Goal: Information Seeking & Learning: Find specific fact

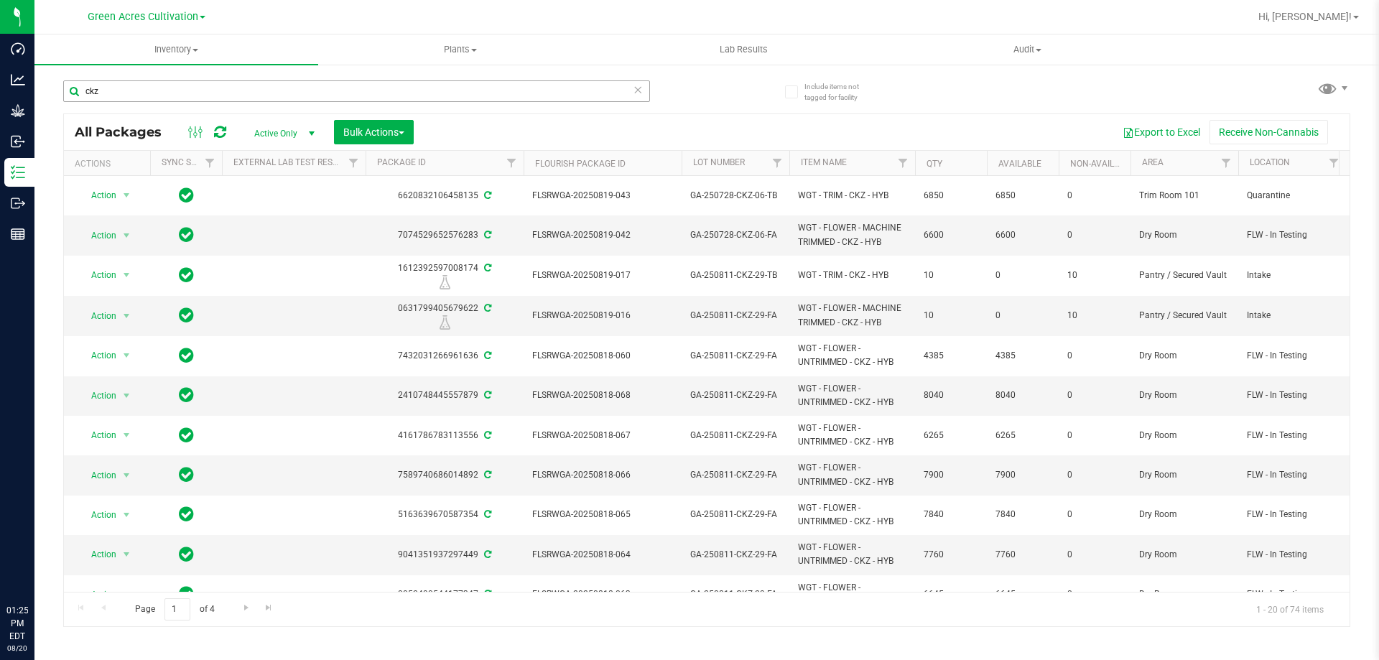
click at [553, 95] on input "ckz" at bounding box center [356, 91] width 587 height 22
click at [553, 96] on input "ckz" at bounding box center [356, 91] width 587 height 22
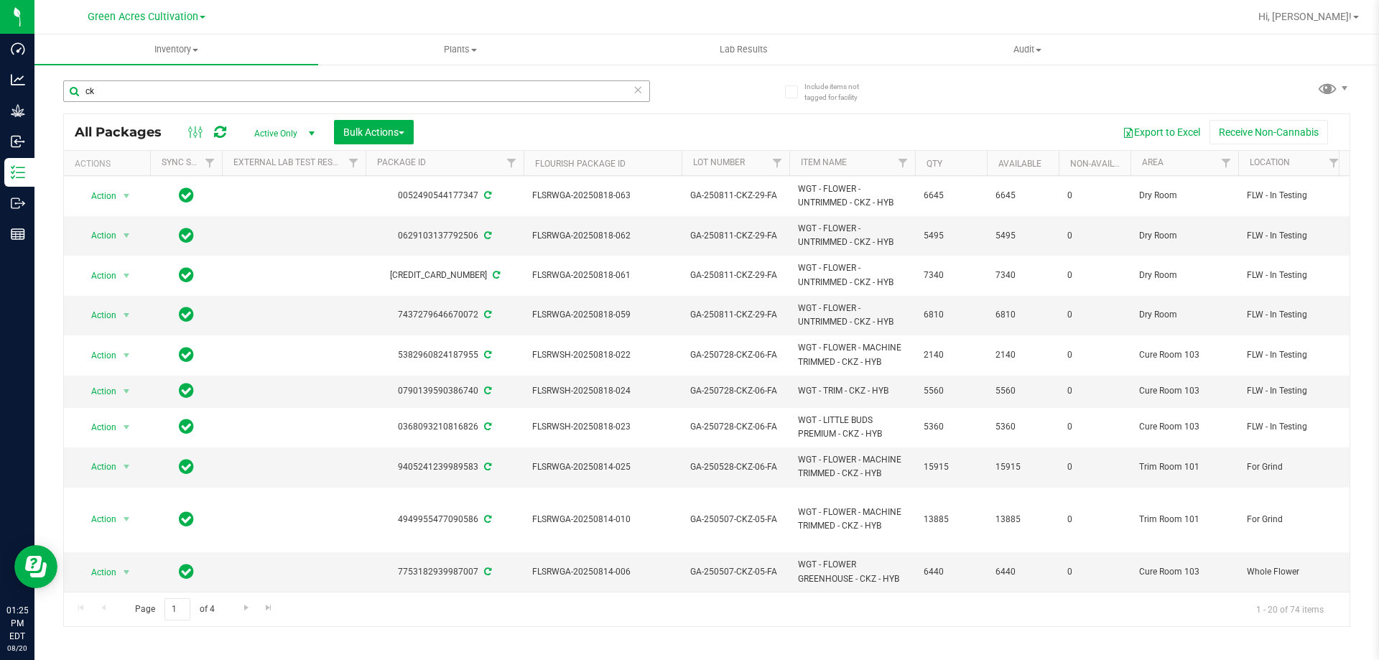
type input "c"
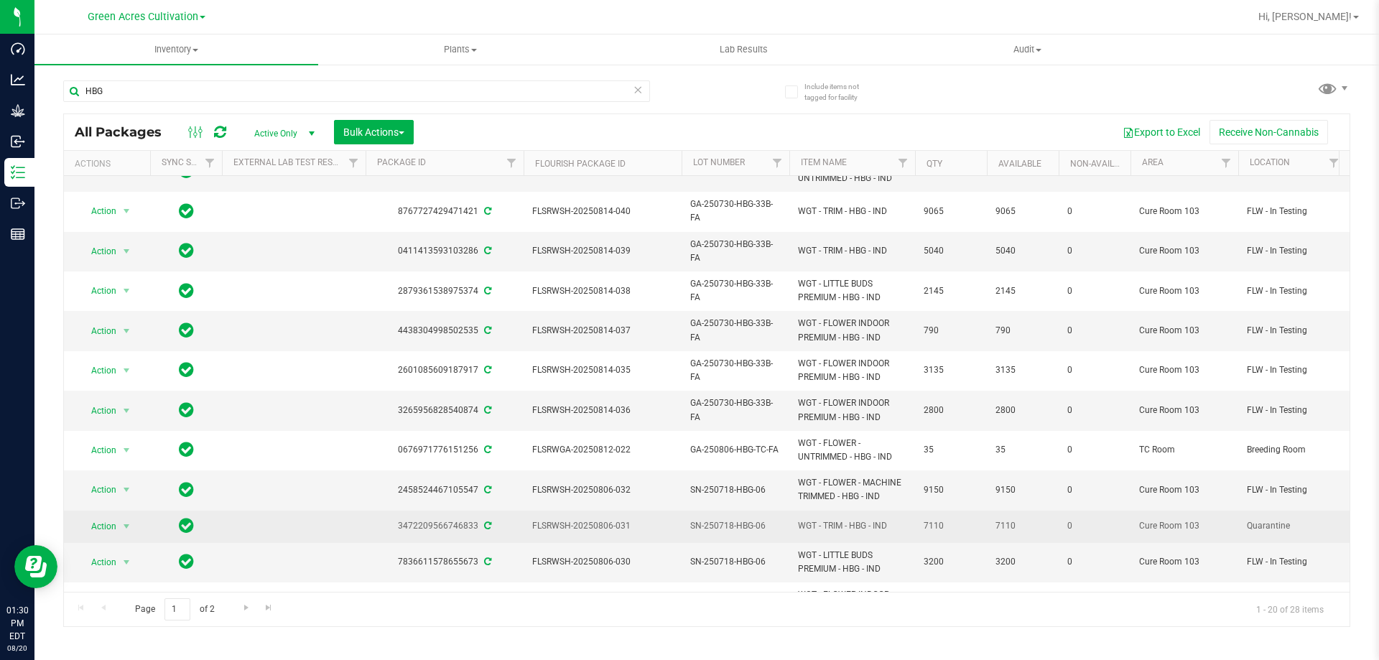
scroll to position [383, 0]
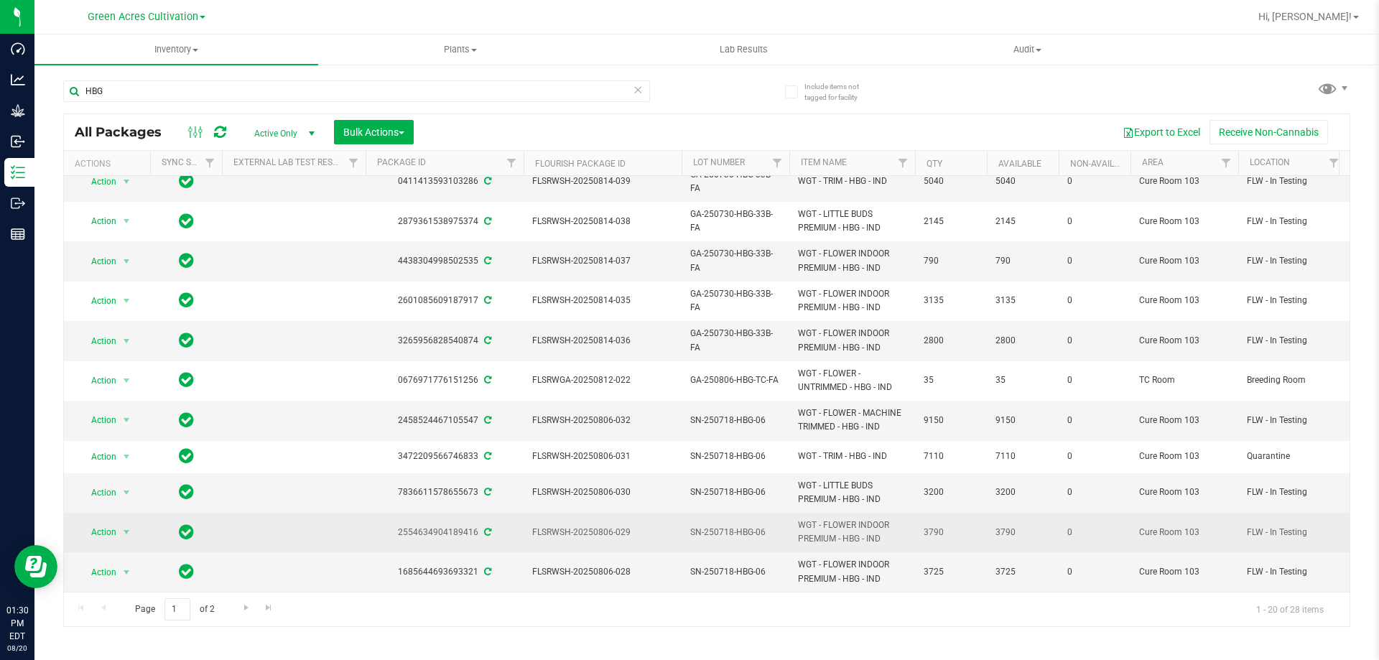
click at [845, 528] on span "WGT - FLOWER INDOOR PREMIUM - HBG - IND" at bounding box center [852, 532] width 108 height 27
click at [747, 526] on span "SN-250718-HBG-06" at bounding box center [735, 533] width 90 height 14
click at [878, 526] on span "WGT - FLOWER INDOOR PREMIUM - HBG - IND" at bounding box center [852, 532] width 108 height 27
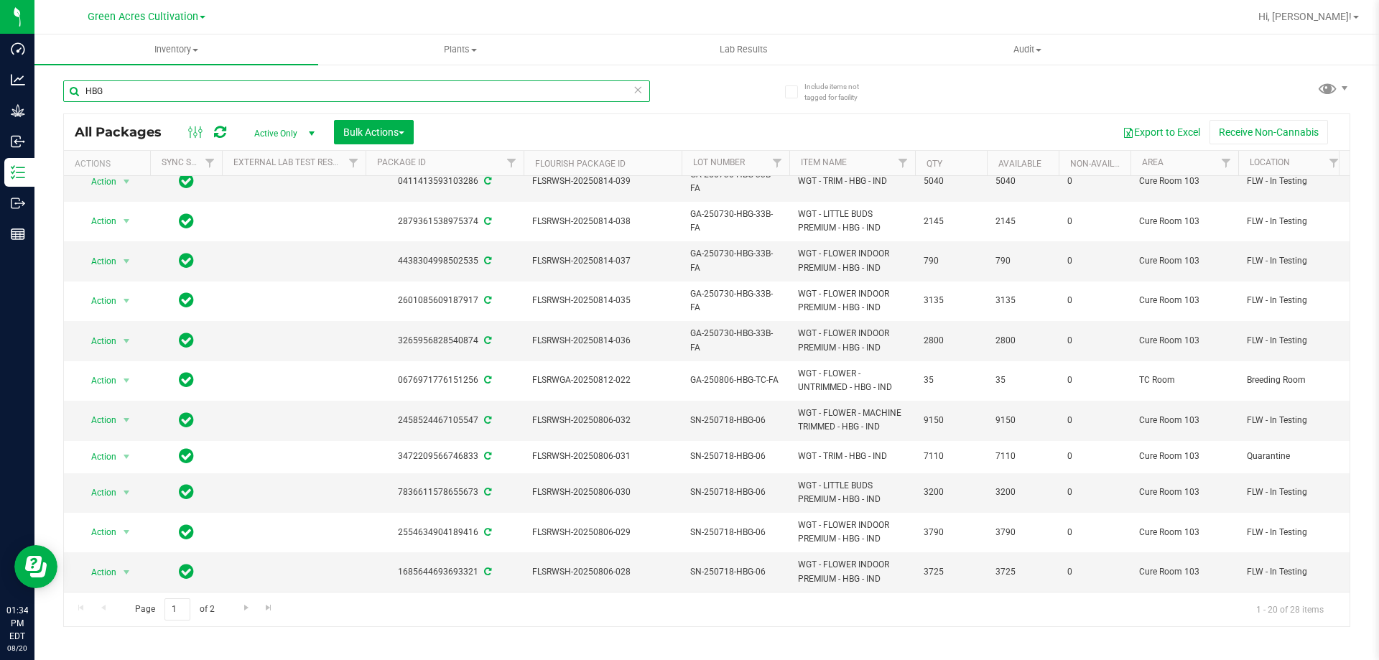
click at [356, 90] on input "HBG" at bounding box center [356, 91] width 587 height 22
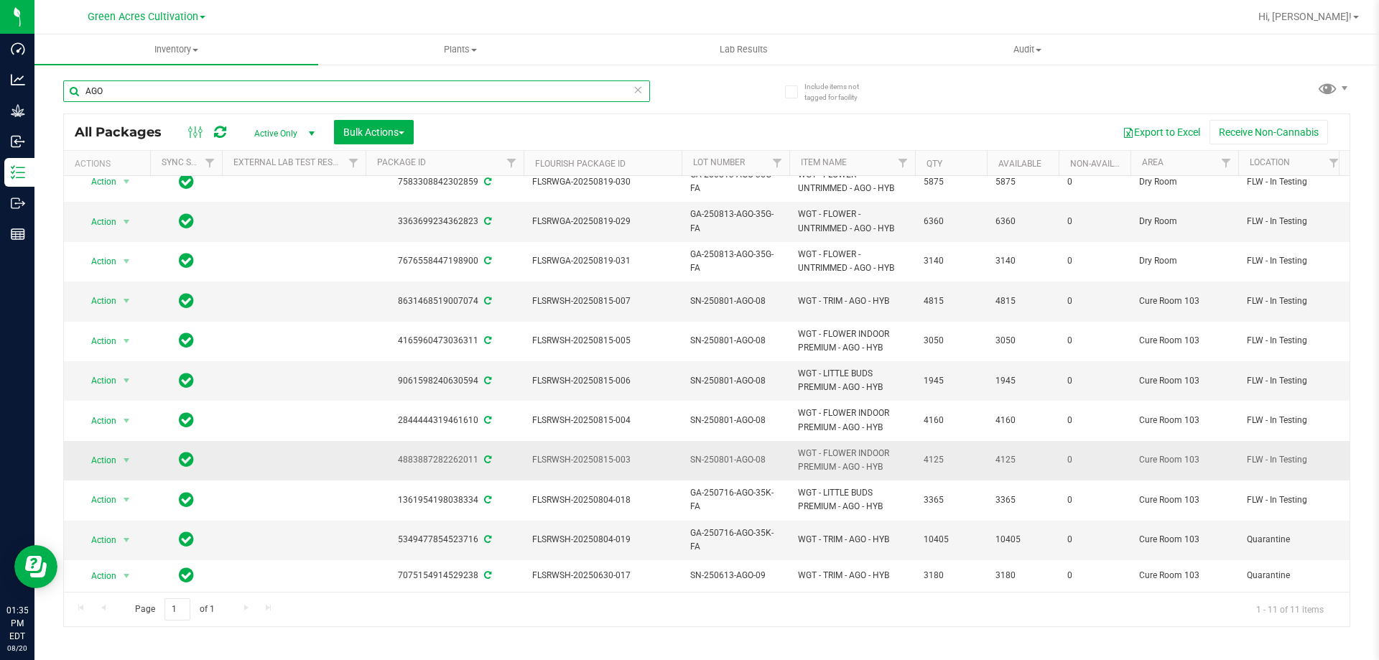
scroll to position [17, 0]
type input "AGO"
click at [638, 95] on icon at bounding box center [638, 88] width 10 height 17
